Goal: Task Accomplishment & Management: Complete application form

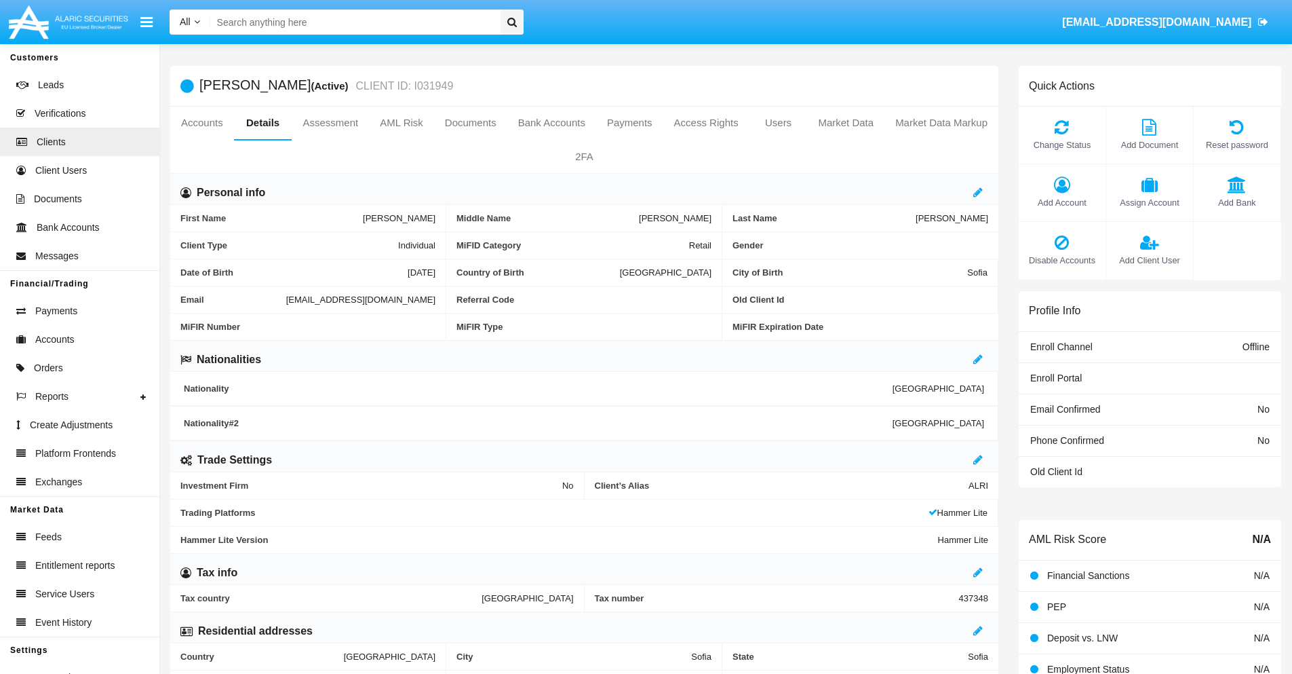
click at [1149, 260] on span "Add Client User" at bounding box center [1149, 260] width 73 height 13
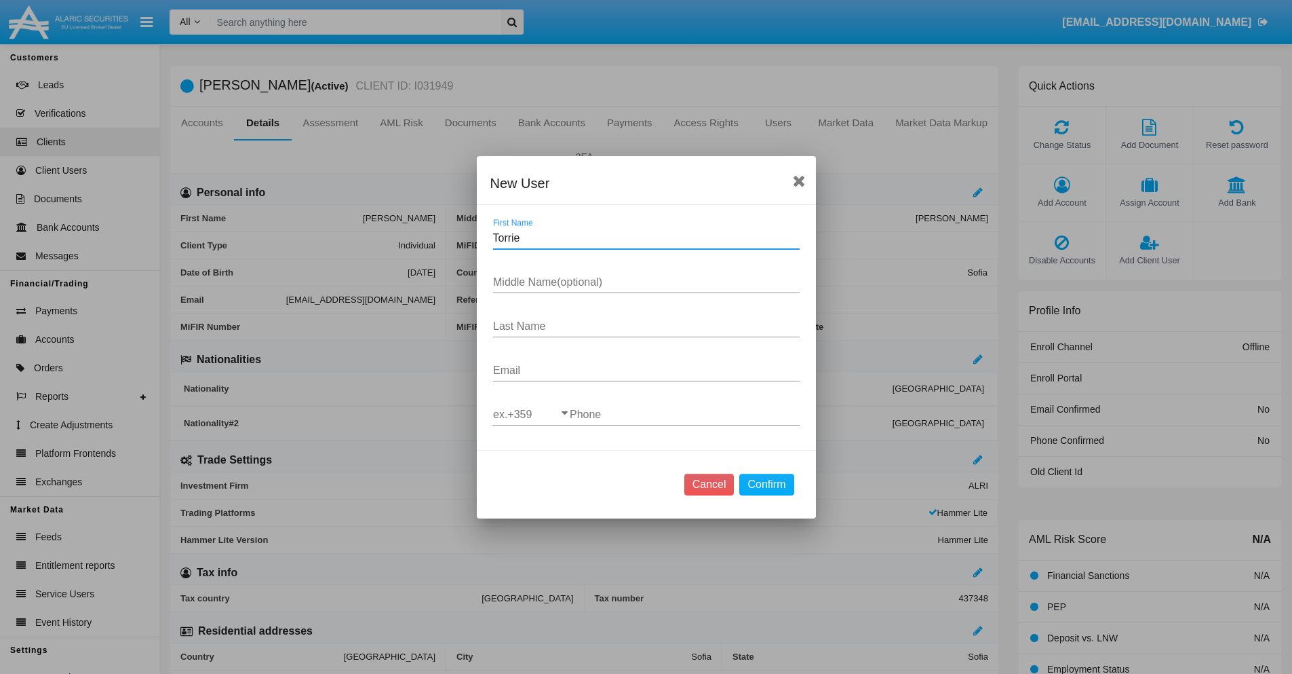
type input "Torrie"
type input "Marcella"
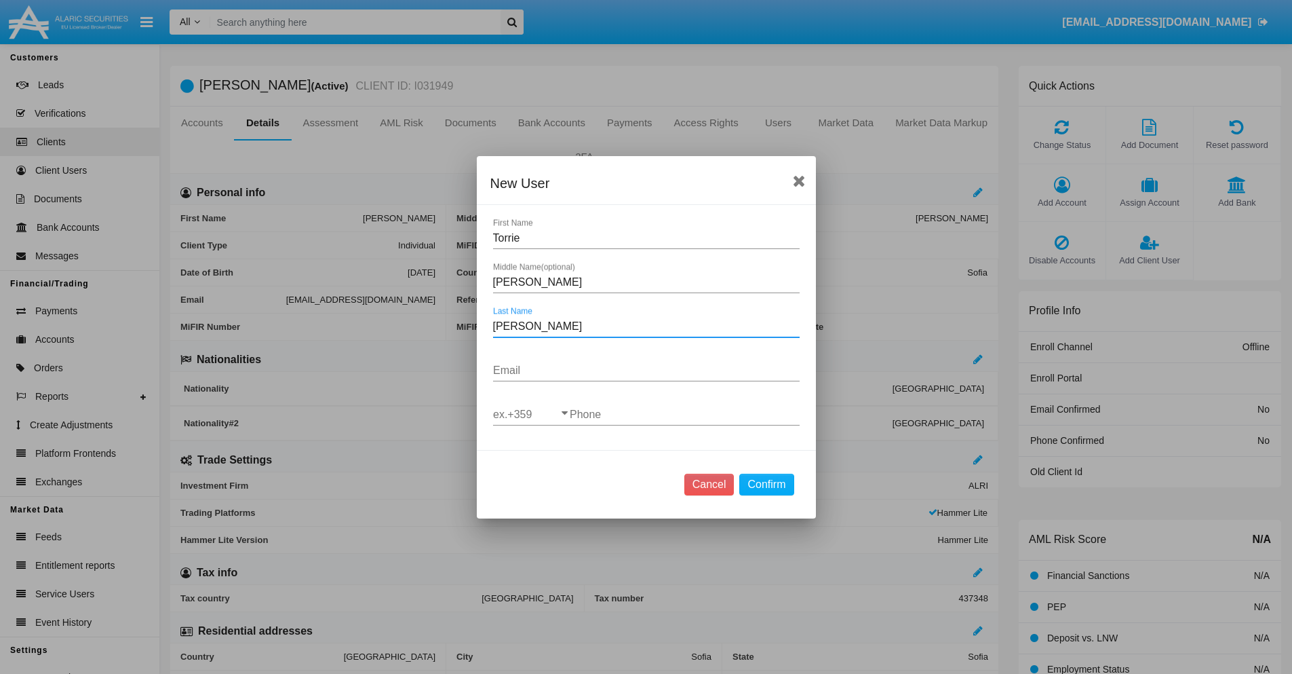
type input "Steuber"
type input "[EMAIL_ADDRESS][DOMAIN_NAME]"
click at [531, 414] on input "ex.+359" at bounding box center [531, 414] width 77 height 12
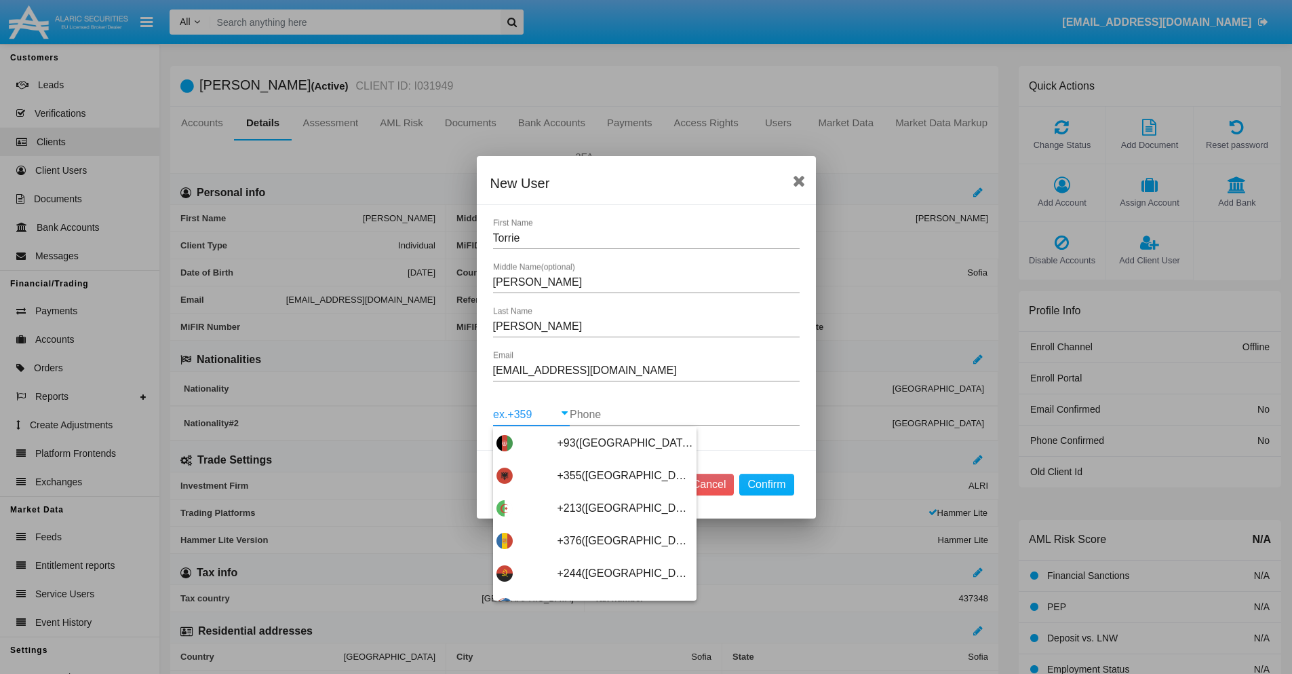
scroll to position [7218, 0]
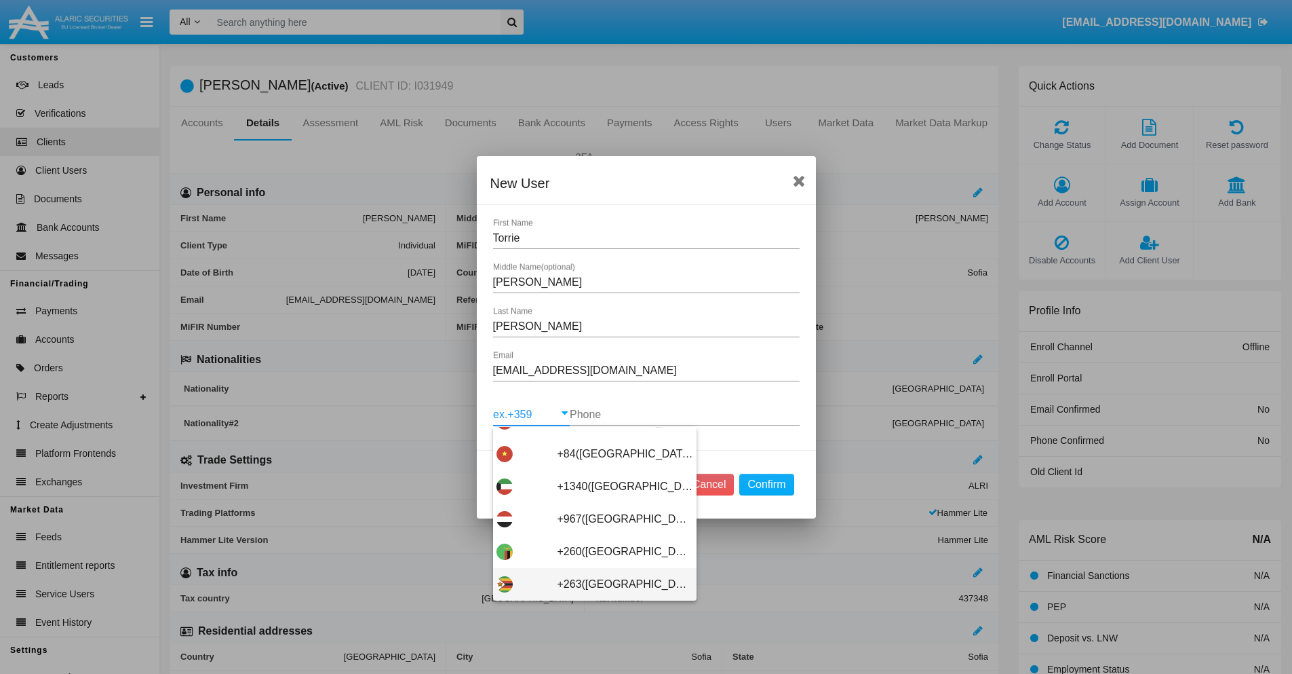
click at [590, 583] on span "+263(Zimbabwe)" at bounding box center [626, 584] width 136 height 33
type input "+263(Zimbabwe)"
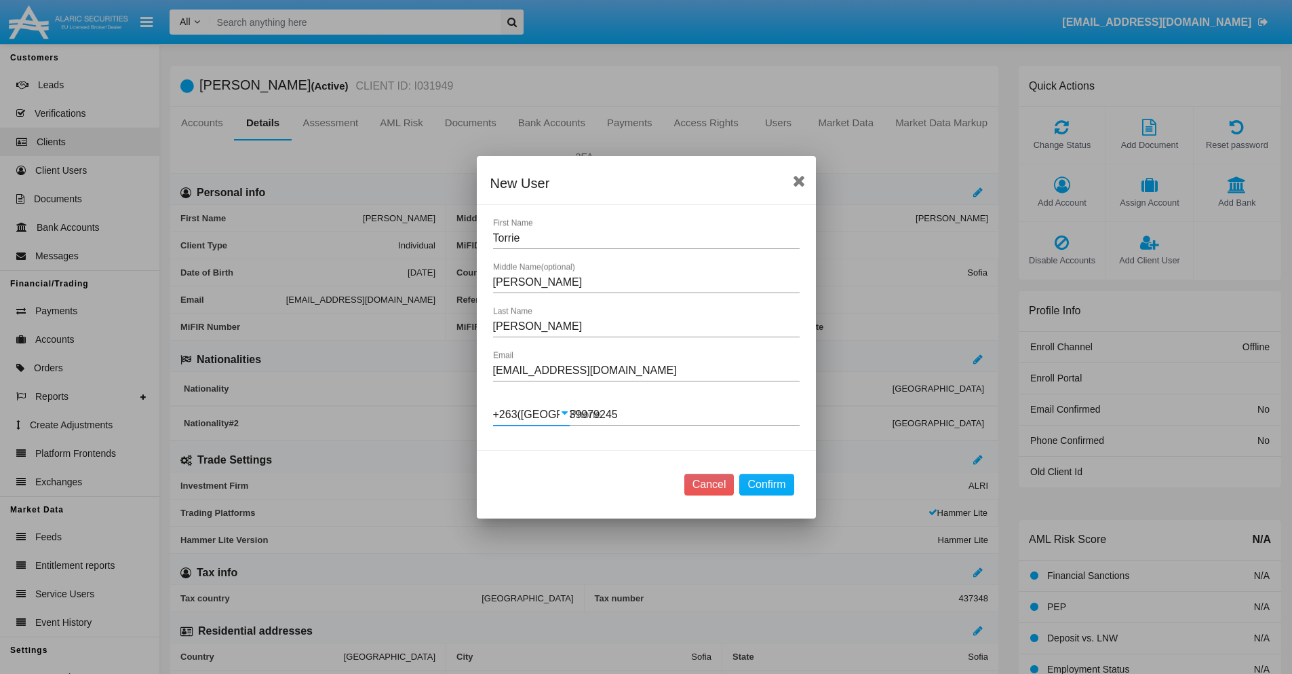
type input "399792453"
click at [767, 484] on button "Confirm" at bounding box center [766, 485] width 54 height 22
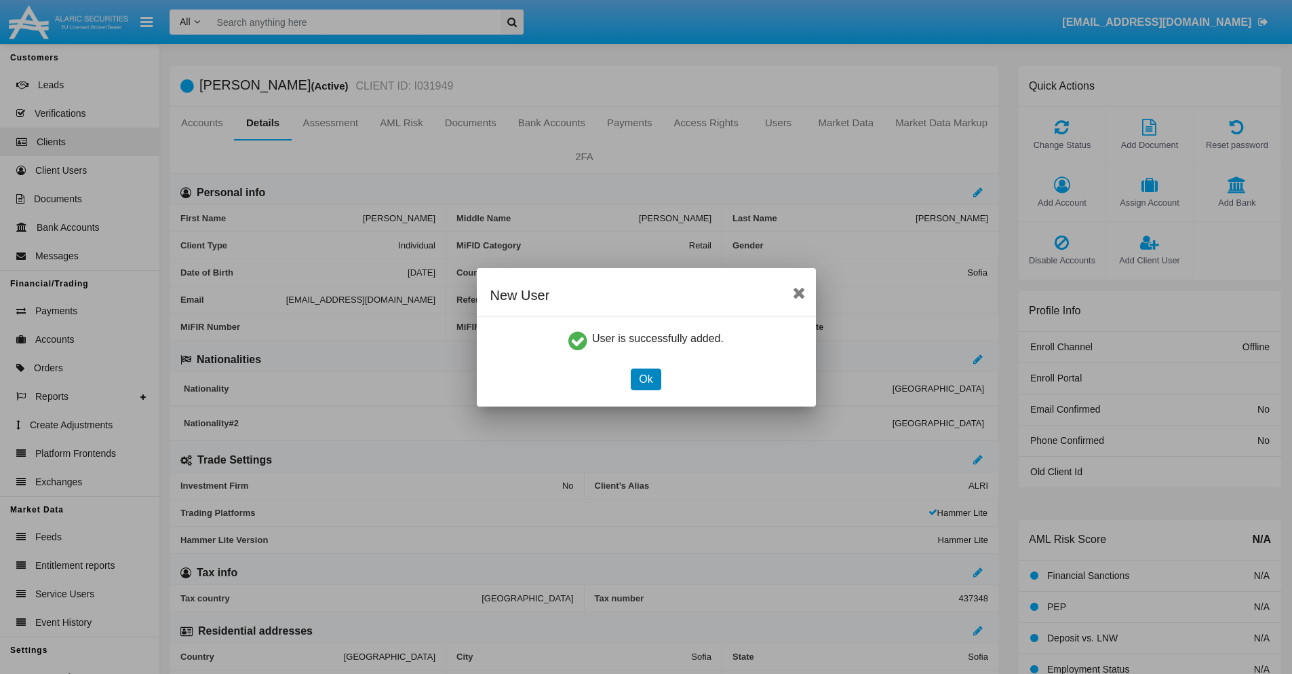
click at [646, 379] on button "Ok" at bounding box center [646, 379] width 30 height 22
